Goal: Find specific page/section: Find specific page/section

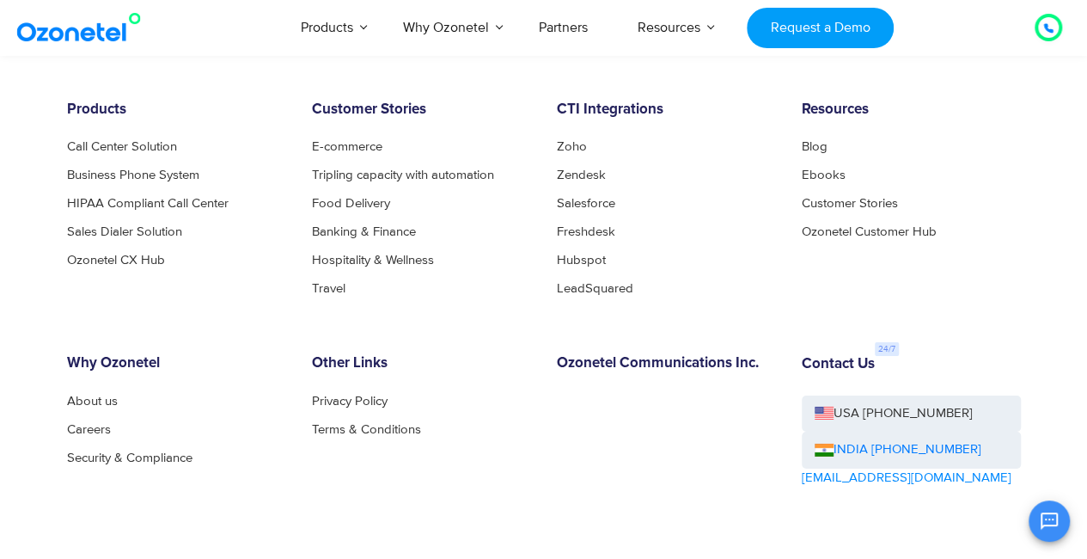
scroll to position [9136, 0]
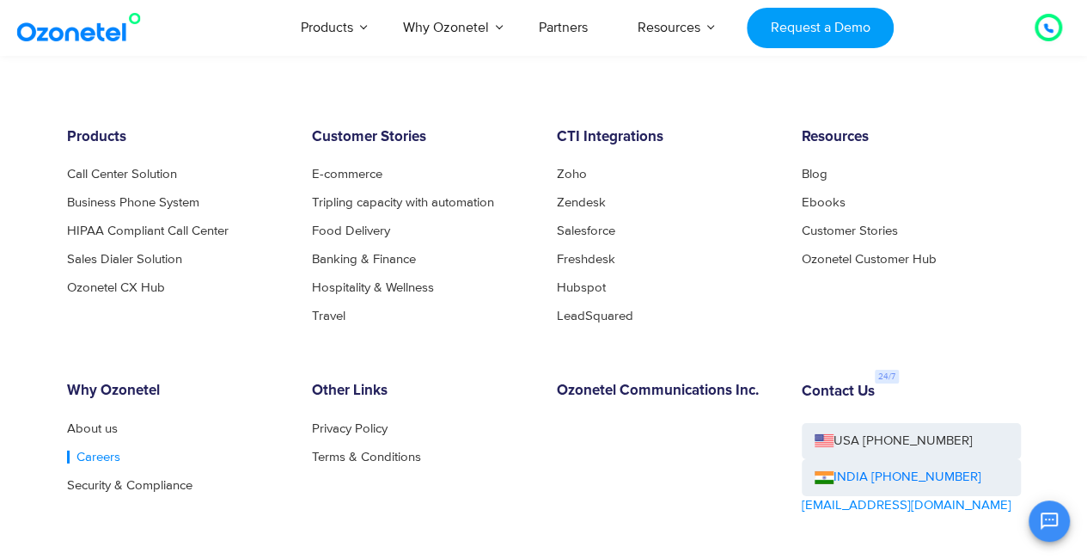
click at [101, 460] on link "Careers" at bounding box center [93, 456] width 53 height 13
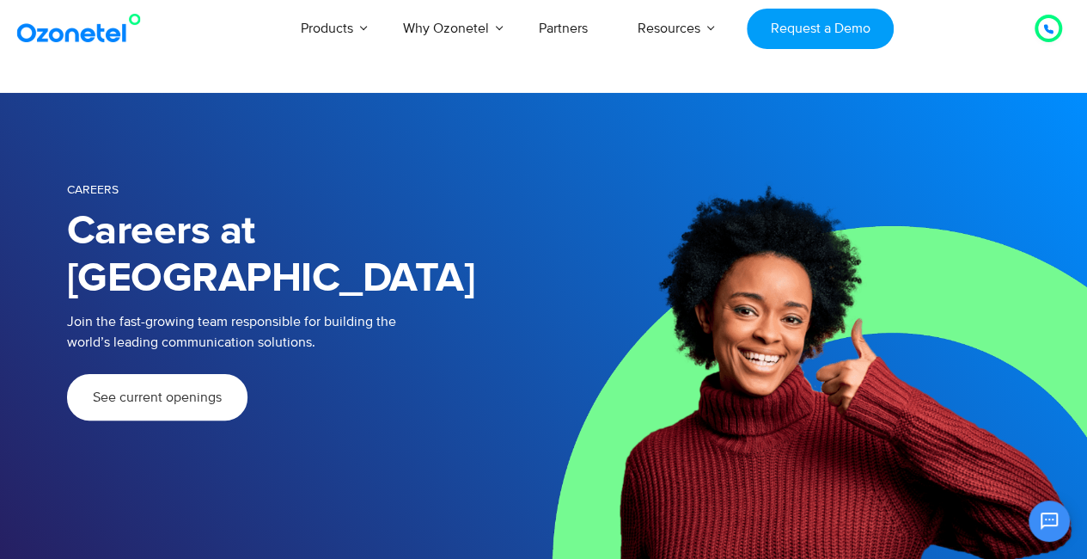
click at [162, 374] on link "See current openings" at bounding box center [157, 397] width 180 height 46
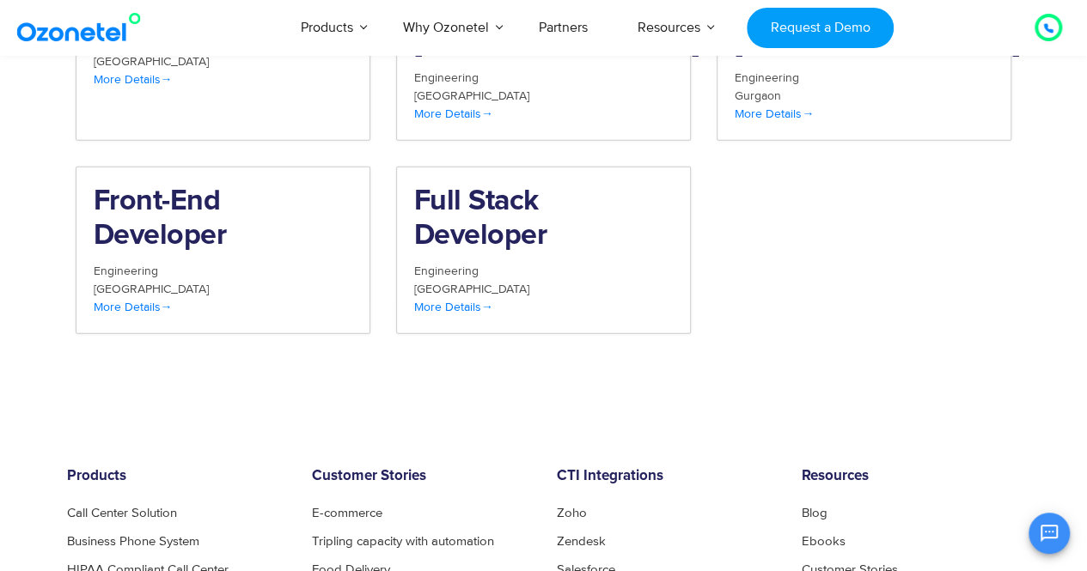
scroll to position [2100, 0]
click at [151, 280] on div "Hyderabad" at bounding box center [223, 289] width 259 height 18
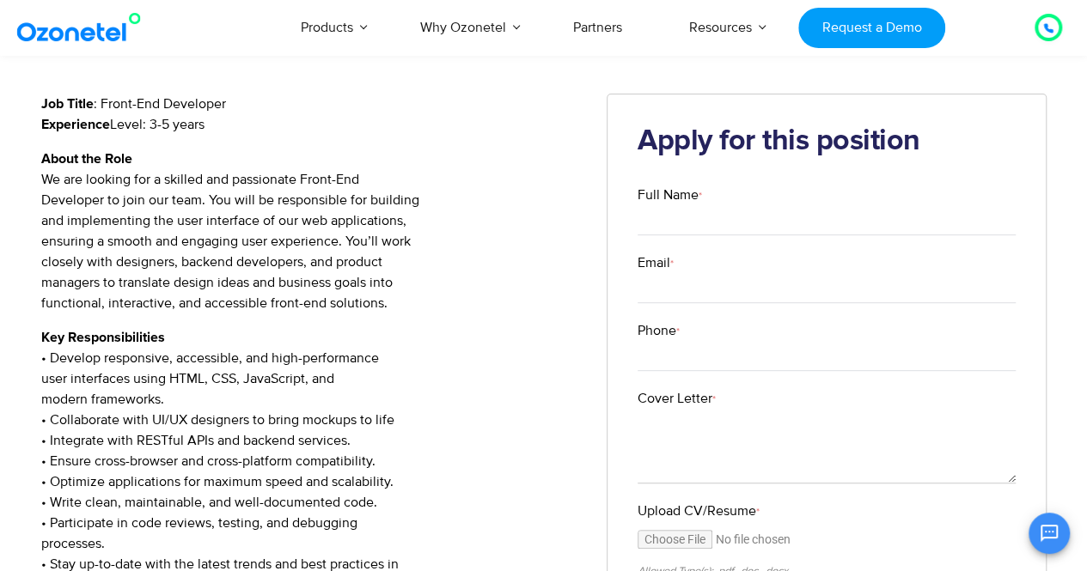
scroll to position [258, 0]
